Goal: Task Accomplishment & Management: Use online tool/utility

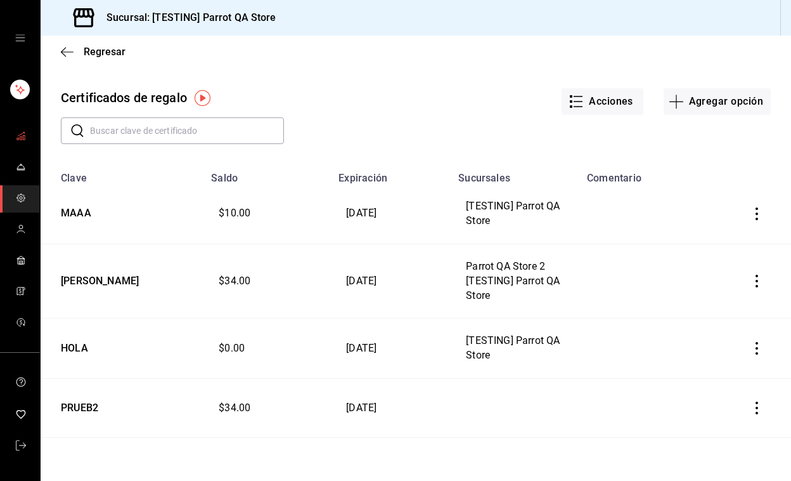
click at [25, 141] on span "mailbox folders" at bounding box center [21, 136] width 10 height 17
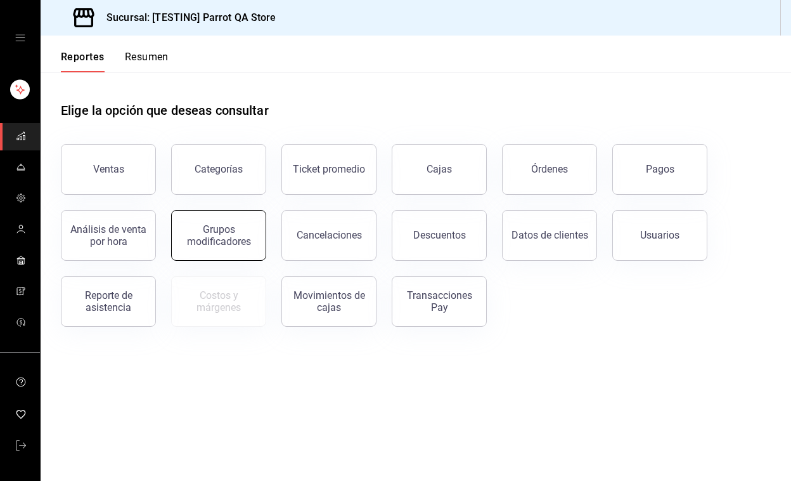
click at [207, 230] on div "Grupos modificadores" at bounding box center [218, 235] width 79 height 24
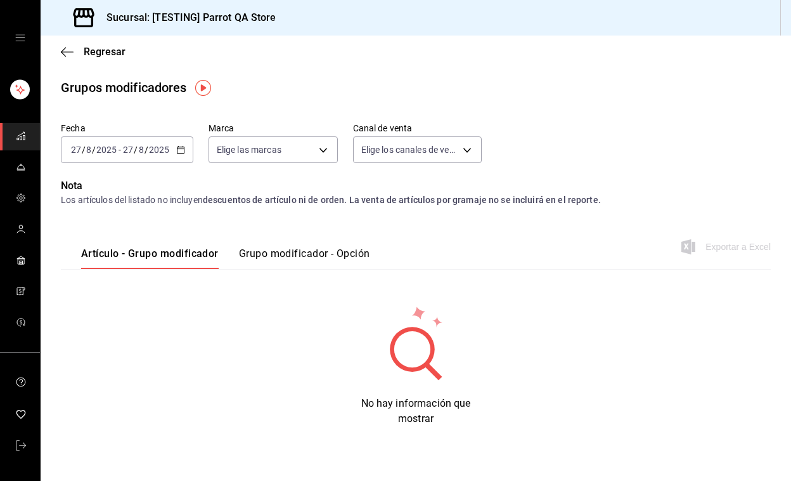
click at [184, 141] on div "2025-08-27 27 / 8 / 2025 - 2025-08-27 27 / 8 / 2025" at bounding box center [127, 149] width 133 height 27
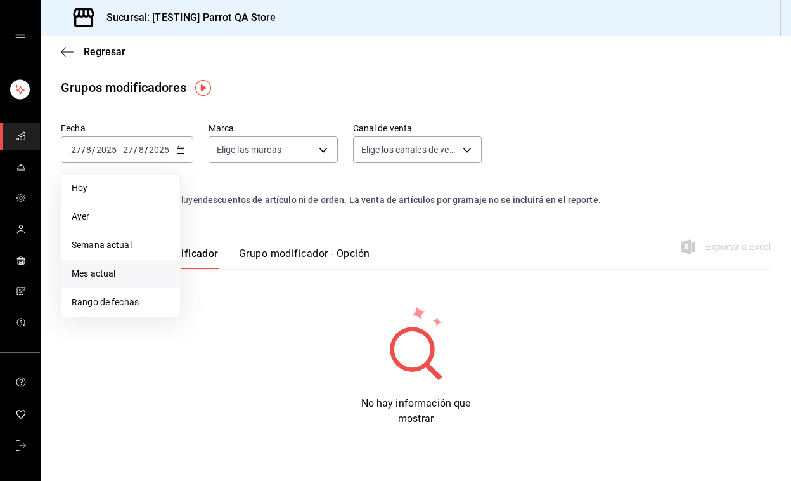
click at [118, 276] on span "Mes actual" at bounding box center [121, 273] width 98 height 13
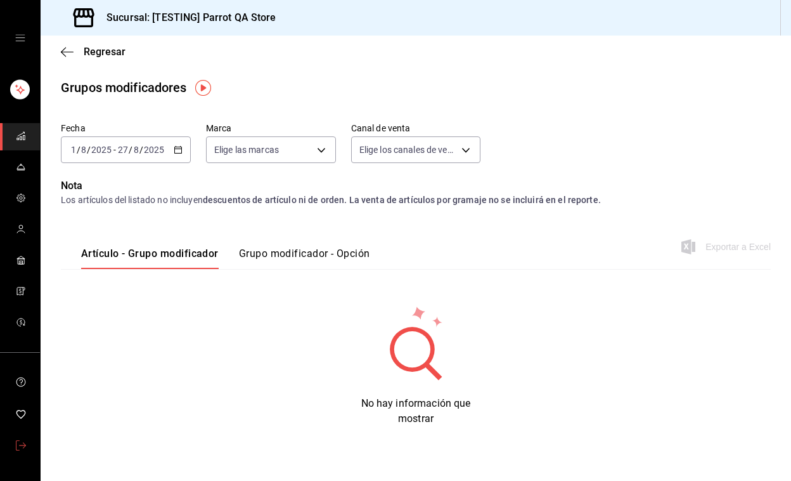
click at [12, 444] on link "mailbox folders" at bounding box center [20, 445] width 40 height 27
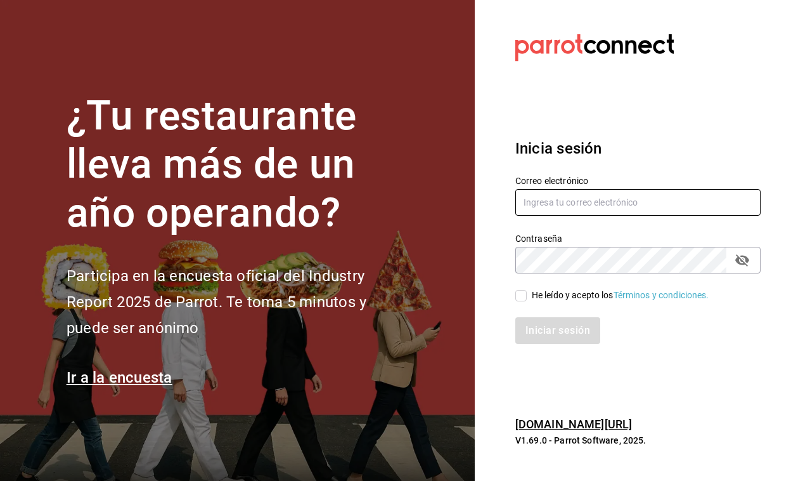
click at [559, 200] on input "text" at bounding box center [637, 202] width 245 height 27
type input "cafebosquereal@huixquilucan.com"
click at [524, 300] on input "He leído y acepto los Términos y condiciones." at bounding box center [520, 295] width 11 height 11
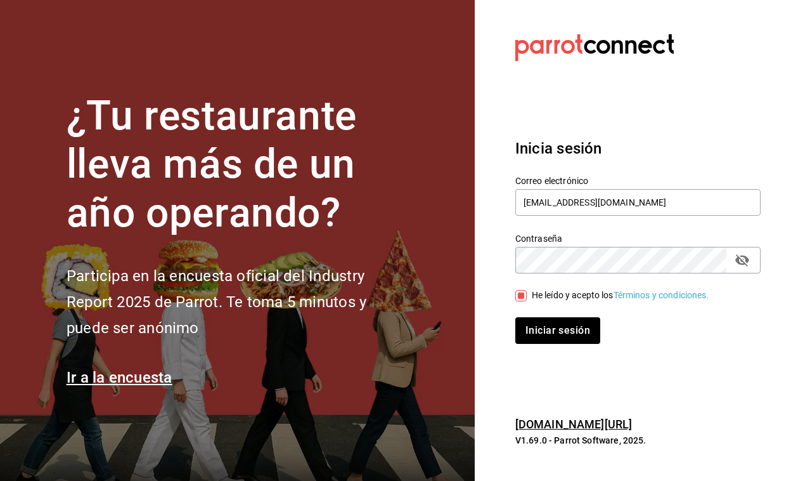
click at [524, 300] on input "He leído y acepto los Términos y condiciones." at bounding box center [520, 295] width 11 height 11
checkbox input "true"
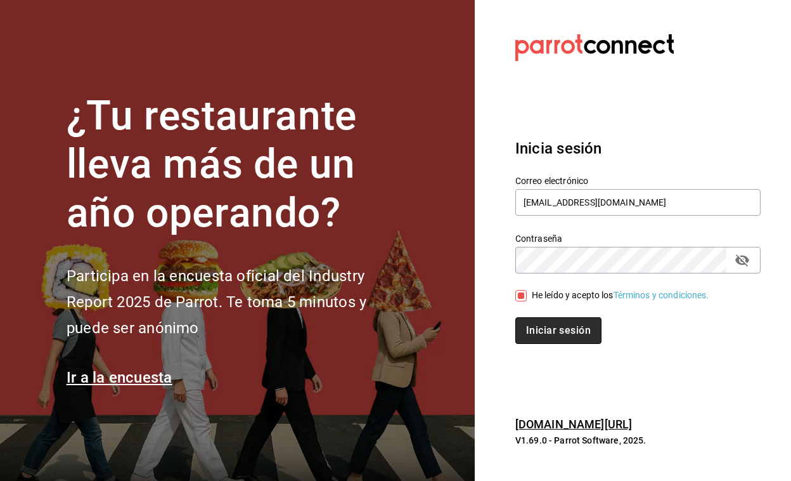
click at [541, 327] on button "Iniciar sesión" at bounding box center [558, 330] width 86 height 27
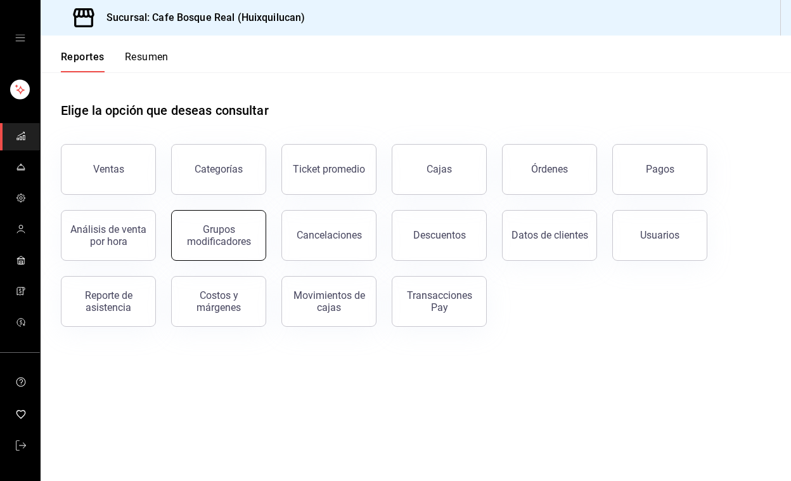
click at [204, 240] on div "Grupos modificadores" at bounding box center [218, 235] width 79 height 24
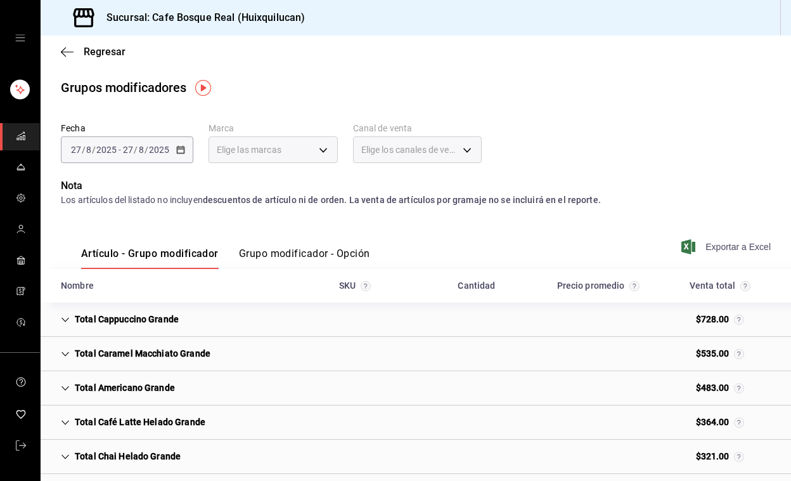
click at [746, 250] on span "Exportar a Excel" at bounding box center [727, 246] width 87 height 15
click at [741, 249] on span "Exportar a Excel" at bounding box center [727, 246] width 87 height 15
click at [743, 245] on span "Exportar a Excel" at bounding box center [727, 246] width 87 height 15
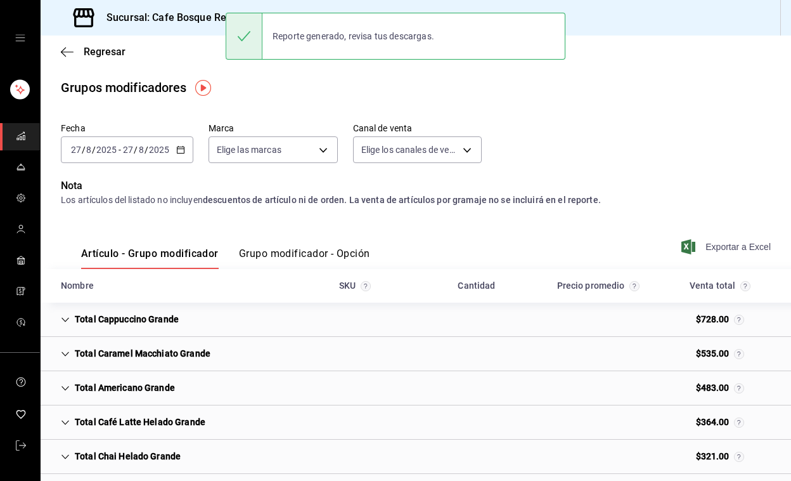
click at [741, 245] on span "Exportar a Excel" at bounding box center [727, 246] width 87 height 15
